Goal: Complete application form

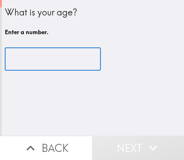
drag, startPoint x: 18, startPoint y: 66, endPoint x: 25, endPoint y: 65, distance: 7.5
click at [24, 65] on input "number" at bounding box center [53, 59] width 96 height 23
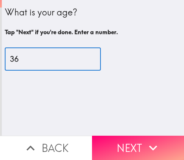
type input "36"
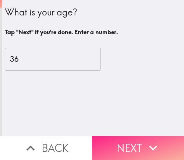
click at [163, 139] on button "Next" at bounding box center [138, 147] width 92 height 24
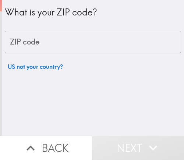
click at [52, 44] on input "ZIP code" at bounding box center [93, 42] width 176 height 23
paste input "33621"
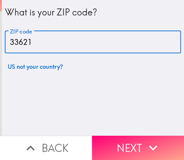
type input "33621"
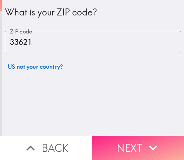
click at [160, 138] on button "Next" at bounding box center [138, 147] width 92 height 24
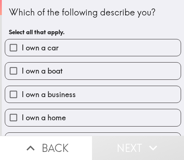
click at [85, 96] on label "I own a business" at bounding box center [92, 94] width 175 height 17
click at [22, 96] on input "I own a business" at bounding box center [13, 94] width 17 height 17
checkbox input "true"
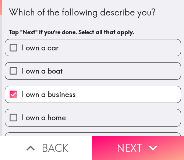
drag, startPoint x: 130, startPoint y: 142, endPoint x: 183, endPoint y: 142, distance: 52.9
click at [130, 142] on button "Next" at bounding box center [138, 147] width 92 height 24
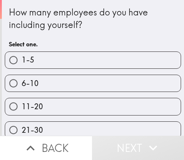
click at [64, 84] on label "6-10" at bounding box center [92, 83] width 175 height 17
click at [22, 84] on input "6-10" at bounding box center [13, 83] width 17 height 17
radio input "true"
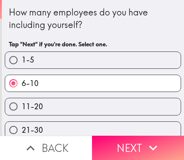
click at [137, 138] on button "Next" at bounding box center [138, 147] width 92 height 24
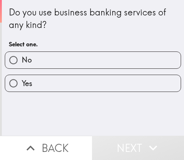
drag, startPoint x: 122, startPoint y: 78, endPoint x: 115, endPoint y: 83, distance: 9.5
click at [121, 78] on label "Yes" at bounding box center [92, 83] width 175 height 17
click at [22, 78] on input "Yes" at bounding box center [13, 83] width 17 height 17
radio input "true"
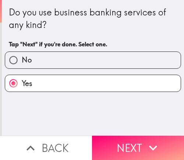
drag, startPoint x: 130, startPoint y: 142, endPoint x: 168, endPoint y: 144, distance: 37.5
click at [130, 142] on button "Next" at bounding box center [138, 147] width 92 height 24
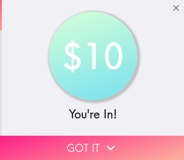
click at [119, 139] on button "Got it" at bounding box center [92, 147] width 184 height 24
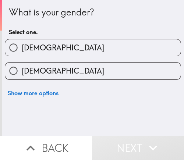
drag, startPoint x: 51, startPoint y: 69, endPoint x: 124, endPoint y: 73, distance: 72.8
click at [51, 69] on label "[DEMOGRAPHIC_DATA]" at bounding box center [92, 70] width 175 height 17
click at [22, 69] on input "[DEMOGRAPHIC_DATA]" at bounding box center [13, 70] width 17 height 17
radio input "true"
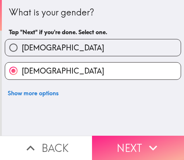
click at [138, 135] on button "Next" at bounding box center [138, 147] width 92 height 24
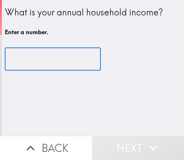
click at [39, 59] on input "number" at bounding box center [53, 59] width 96 height 23
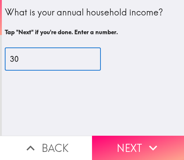
type input "30"
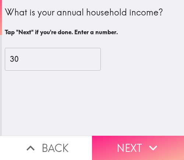
drag, startPoint x: 143, startPoint y: 142, endPoint x: 168, endPoint y: 146, distance: 24.8
click at [145, 142] on icon "button" at bounding box center [153, 147] width 16 height 16
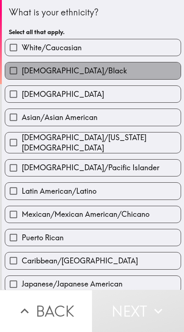
click at [92, 75] on span "[DEMOGRAPHIC_DATA]/Black" at bounding box center [74, 71] width 105 height 10
click at [22, 75] on input "[DEMOGRAPHIC_DATA]/Black" at bounding box center [13, 70] width 17 height 17
checkbox input "true"
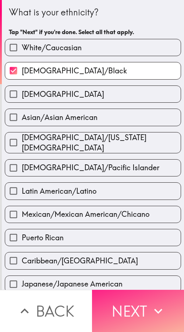
drag, startPoint x: 110, startPoint y: 307, endPoint x: 173, endPoint y: 310, distance: 63.6
click at [112, 159] on button "Next" at bounding box center [138, 311] width 92 height 42
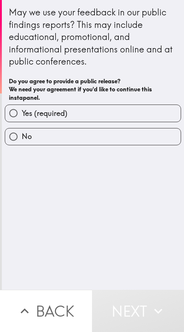
drag, startPoint x: 47, startPoint y: 109, endPoint x: 88, endPoint y: 117, distance: 42.5
click at [47, 109] on span "Yes (required)" at bounding box center [45, 113] width 46 height 10
click at [22, 109] on input "Yes (required)" at bounding box center [13, 113] width 17 height 17
radio input "true"
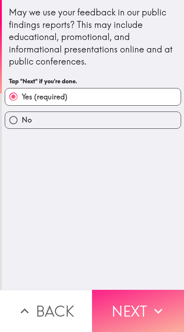
click at [127, 159] on button "Next" at bounding box center [138, 311] width 92 height 42
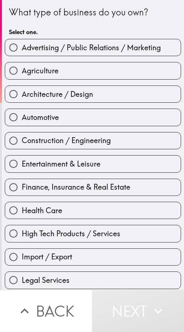
click at [83, 93] on span "Architecture / Design" at bounding box center [57, 94] width 71 height 10
click at [22, 93] on input "Architecture / Design" at bounding box center [13, 94] width 17 height 17
radio input "true"
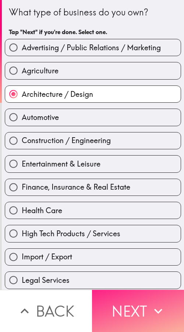
click at [134, 159] on button "Next" at bounding box center [138, 311] width 92 height 42
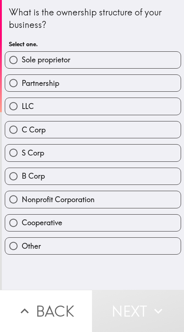
drag, startPoint x: 38, startPoint y: 67, endPoint x: 97, endPoint y: 69, distance: 58.7
click at [38, 67] on label "Sole proprietor" at bounding box center [92, 60] width 175 height 17
click at [22, 67] on input "Sole proprietor" at bounding box center [13, 60] width 17 height 17
radio input "true"
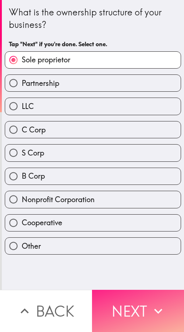
drag, startPoint x: 131, startPoint y: 313, endPoint x: 127, endPoint y: 316, distance: 4.8
click at [131, 159] on button "Next" at bounding box center [138, 311] width 92 height 42
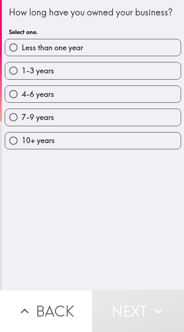
drag, startPoint x: 41, startPoint y: 106, endPoint x: 45, endPoint y: 107, distance: 3.8
click at [41, 99] on span "4-6 years" at bounding box center [38, 94] width 32 height 10
click at [22, 102] on input "4-6 years" at bounding box center [13, 94] width 17 height 17
radio input "true"
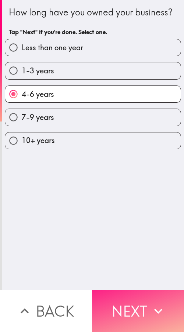
drag, startPoint x: 158, startPoint y: 308, endPoint x: 172, endPoint y: 306, distance: 14.4
click at [158, 159] on icon "button" at bounding box center [158, 311] width 16 height 16
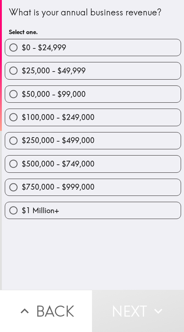
click at [69, 119] on span "$100,000 - $249,000" at bounding box center [58, 117] width 73 height 10
click at [22, 119] on input "$100,000 - $249,000" at bounding box center [13, 117] width 17 height 17
radio input "true"
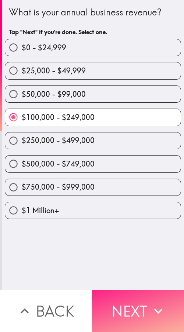
click at [121, 159] on button "Next" at bounding box center [138, 311] width 92 height 42
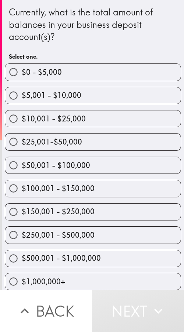
click at [77, 159] on span "$100,001 - $150,000" at bounding box center [58, 189] width 73 height 10
click at [22, 159] on input "$100,001 - $150,000" at bounding box center [13, 188] width 17 height 17
radio input "true"
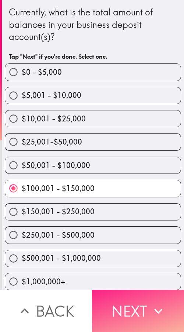
click at [150, 159] on icon "button" at bounding box center [158, 311] width 16 height 16
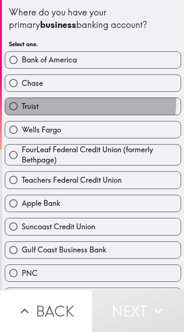
click at [55, 100] on label "Truist" at bounding box center [92, 106] width 175 height 17
click at [22, 100] on input "Truist" at bounding box center [13, 106] width 17 height 17
radio input "true"
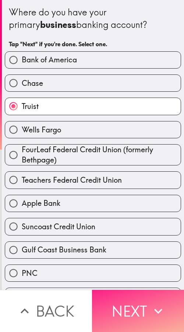
click at [126, 159] on button "Next" at bounding box center [138, 311] width 92 height 42
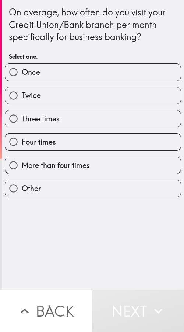
click at [60, 134] on label "Four times" at bounding box center [92, 142] width 175 height 17
click at [22, 134] on input "Four times" at bounding box center [13, 142] width 17 height 17
radio input "true"
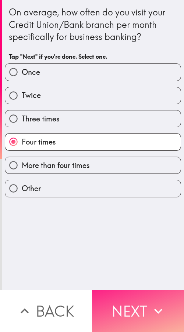
drag, startPoint x: 141, startPoint y: 305, endPoint x: 123, endPoint y: 312, distance: 19.2
click at [141, 159] on button "Next" at bounding box center [138, 311] width 92 height 42
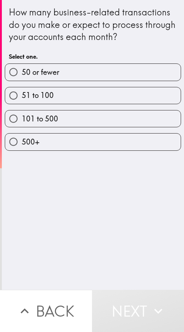
drag, startPoint x: 46, startPoint y: 98, endPoint x: 171, endPoint y: 112, distance: 126.0
click at [46, 98] on span "51 to 100" at bounding box center [38, 95] width 32 height 10
click at [22, 98] on input "51 to 100" at bounding box center [13, 95] width 17 height 17
radio input "true"
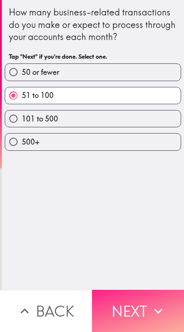
drag, startPoint x: 156, startPoint y: 302, endPoint x: 122, endPoint y: 309, distance: 34.1
click at [153, 159] on icon "button" at bounding box center [158, 311] width 16 height 16
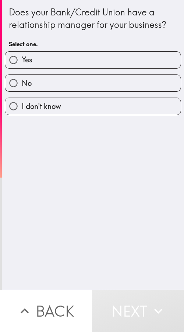
click at [69, 55] on label "Yes" at bounding box center [92, 60] width 175 height 17
click at [22, 55] on input "Yes" at bounding box center [13, 60] width 17 height 17
radio input "true"
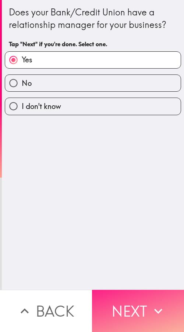
click at [131, 159] on button "Next" at bounding box center [138, 311] width 92 height 42
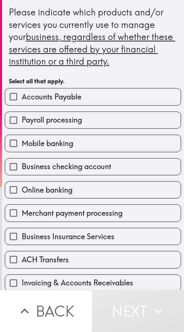
click at [90, 159] on span "Business Insurance Services" at bounding box center [68, 237] width 92 height 10
click at [22, 159] on input "Business Insurance Services" at bounding box center [13, 236] width 17 height 17
checkbox input "true"
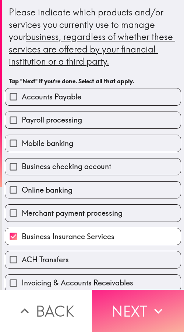
click at [160, 159] on icon "button" at bounding box center [158, 311] width 16 height 16
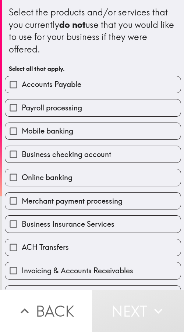
click at [84, 133] on label "Mobile banking" at bounding box center [92, 131] width 175 height 17
click at [22, 133] on input "Mobile banking" at bounding box center [13, 131] width 17 height 17
checkbox input "true"
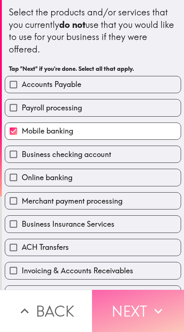
click at [127, 159] on button "Next" at bounding box center [138, 311] width 92 height 42
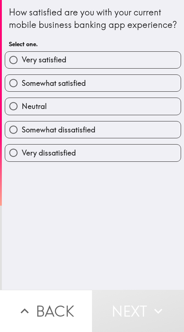
drag, startPoint x: 65, startPoint y: 70, endPoint x: 178, endPoint y: 89, distance: 115.3
click at [65, 68] on label "Very satisfied" at bounding box center [92, 60] width 175 height 17
click at [22, 68] on input "Very satisfied" at bounding box center [13, 60] width 17 height 17
radio input "true"
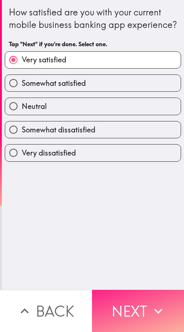
click at [138, 159] on button "Next" at bounding box center [138, 311] width 92 height 42
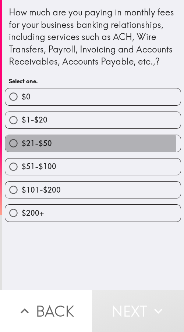
click at [69, 152] on label "$21-$50" at bounding box center [92, 143] width 175 height 17
click at [22, 152] on input "$21-$50" at bounding box center [13, 143] width 17 height 17
radio input "true"
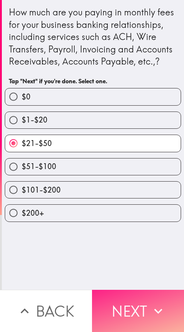
click at [158, 159] on icon "button" at bounding box center [158, 311] width 16 height 16
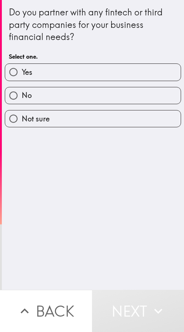
drag, startPoint x: 36, startPoint y: 76, endPoint x: 26, endPoint y: 77, distance: 10.3
click at [36, 76] on label "Yes" at bounding box center [92, 72] width 175 height 17
click at [22, 76] on input "Yes" at bounding box center [13, 72] width 17 height 17
radio input "true"
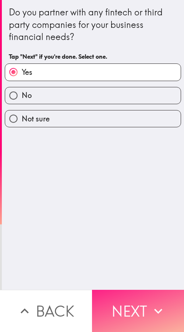
click at [131, 159] on button "Next" at bounding box center [138, 311] width 92 height 42
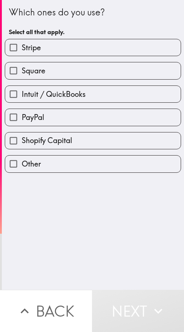
click at [73, 92] on span "Intuit / QuickBooks" at bounding box center [54, 94] width 64 height 10
click at [22, 92] on input "Intuit / QuickBooks" at bounding box center [13, 94] width 17 height 17
checkbox input "true"
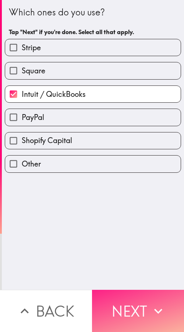
click at [137, 159] on button "Next" at bounding box center [138, 311] width 92 height 42
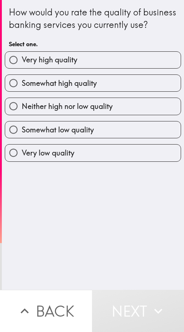
click at [41, 88] on span "Somewhat high quality" at bounding box center [59, 83] width 75 height 10
click at [22, 91] on input "Somewhat high quality" at bounding box center [13, 83] width 17 height 17
radio input "true"
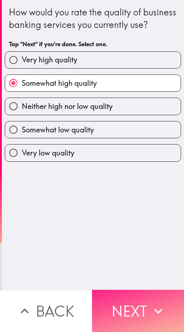
click at [152, 159] on button "Next" at bounding box center [138, 311] width 92 height 42
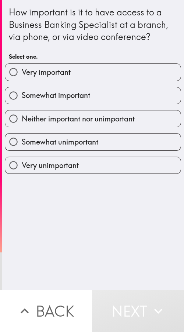
click at [61, 67] on span "Very important" at bounding box center [46, 72] width 49 height 10
click at [22, 67] on input "Very important" at bounding box center [13, 72] width 17 height 17
radio input "true"
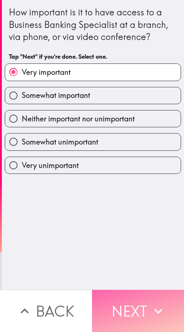
click at [104, 159] on button "Next" at bounding box center [138, 311] width 92 height 42
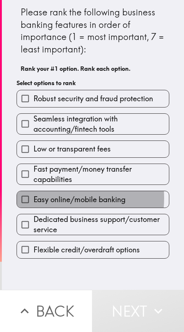
click at [39, 159] on span "Easy online/mobile banking" at bounding box center [79, 200] width 92 height 10
click at [33, 159] on input "Easy online/mobile banking" at bounding box center [25, 199] width 17 height 17
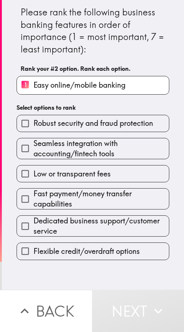
click at [27, 159] on div "Low or transparent fees" at bounding box center [90, 170] width 158 height 23
drag, startPoint x: 25, startPoint y: 154, endPoint x: 25, endPoint y: 179, distance: 25.3
click at [25, 154] on input "Seamless integration with accounting/fintech tools" at bounding box center [25, 148] width 17 height 17
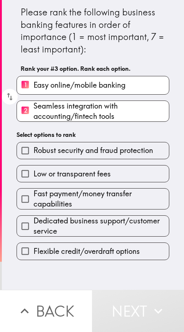
click at [25, 159] on input "Low or transparent fees" at bounding box center [25, 174] width 17 height 17
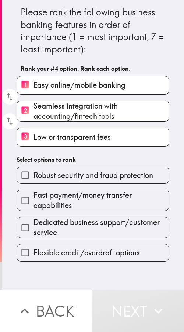
drag, startPoint x: 22, startPoint y: 199, endPoint x: 21, endPoint y: 204, distance: 4.6
click at [22, 159] on input "Fast payment/money transfer capabilities" at bounding box center [25, 200] width 17 height 17
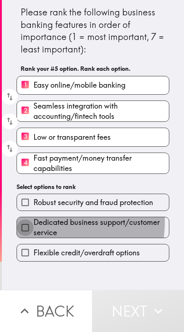
drag, startPoint x: 18, startPoint y: 221, endPoint x: 20, endPoint y: 235, distance: 14.2
click at [18, 159] on input "Dedicated business support/customer service" at bounding box center [25, 227] width 17 height 17
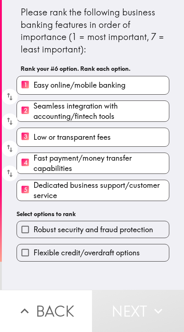
click at [22, 159] on div "Flexible credit/overdraft options" at bounding box center [90, 249] width 158 height 23
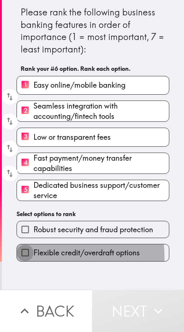
click at [22, 159] on input "Flexible credit/overdraft options" at bounding box center [25, 252] width 17 height 17
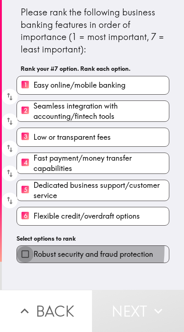
drag, startPoint x: 28, startPoint y: 249, endPoint x: 25, endPoint y: 254, distance: 5.3
click at [25, 159] on input "Robust security and fraud protection" at bounding box center [25, 254] width 17 height 17
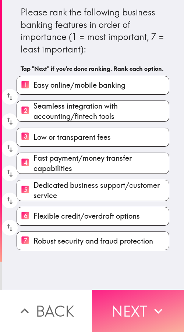
click at [118, 159] on button "Next" at bounding box center [138, 311] width 92 height 42
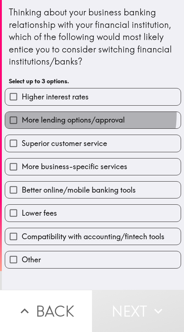
click at [69, 116] on label "More lending options/approval" at bounding box center [92, 120] width 175 height 17
click at [22, 116] on input "More lending options/approval" at bounding box center [13, 120] width 17 height 17
checkbox input "true"
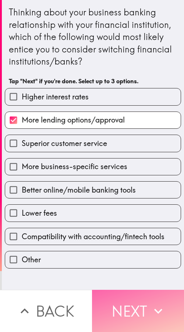
drag, startPoint x: 161, startPoint y: 295, endPoint x: 147, endPoint y: 299, distance: 15.1
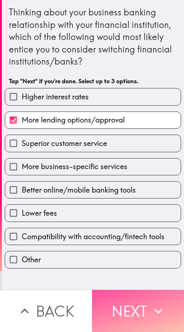
click at [161, 159] on button "Next" at bounding box center [138, 311] width 92 height 42
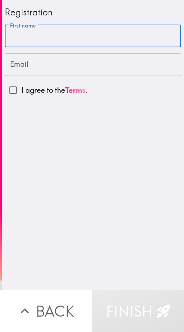
click at [98, 34] on input "First name" at bounding box center [93, 36] width 176 height 23
paste input "[PERSON_NAME]"
type input "[PERSON_NAME]"
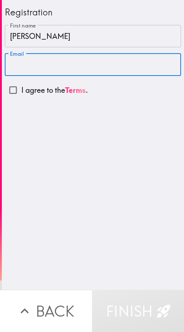
click at [103, 58] on input "Email" at bounding box center [93, 64] width 176 height 23
paste input "[EMAIL_ADDRESS][DOMAIN_NAME]"
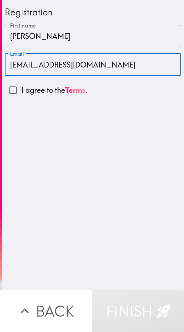
type input "[EMAIL_ADDRESS][DOMAIN_NAME]"
click at [9, 90] on input "I agree to the Terms ." at bounding box center [13, 90] width 17 height 17
checkbox input "true"
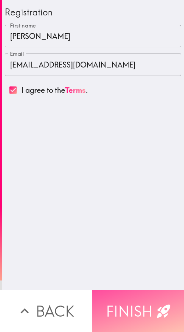
drag, startPoint x: 150, startPoint y: 300, endPoint x: 146, endPoint y: 303, distance: 5.2
click at [150, 159] on button "Finish" at bounding box center [138, 311] width 92 height 42
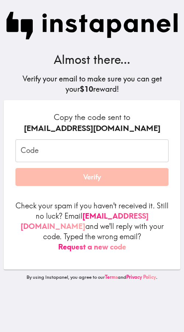
click at [86, 152] on input "Code" at bounding box center [91, 150] width 153 height 23
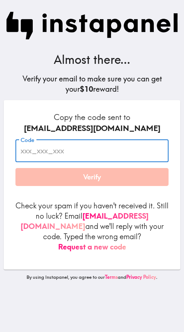
paste input "RKu_mtu_mHu"
type input "RKu_mtu_mHu"
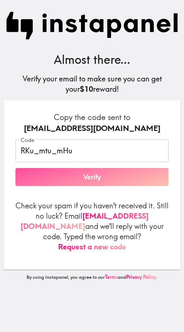
click at [86, 159] on button "Verify" at bounding box center [91, 177] width 153 height 18
